Goal: Entertainment & Leisure: Consume media (video, audio)

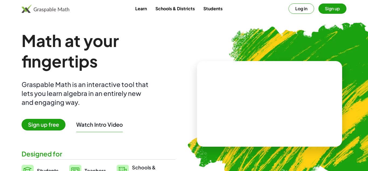
click at [248, 107] on video at bounding box center [270, 104] width 81 height 40
click at [261, 99] on div at bounding box center [270, 98] width 47 height 20
click at [264, 100] on div at bounding box center [270, 98] width 47 height 20
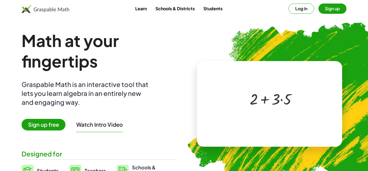
click at [264, 100] on div at bounding box center [270, 98] width 47 height 20
click at [266, 100] on div at bounding box center [270, 98] width 47 height 20
click at [282, 100] on div at bounding box center [270, 98] width 47 height 20
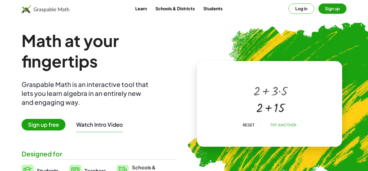
click at [251, 125] on span "Reset" at bounding box center [249, 124] width 12 height 5
